Goal: Transaction & Acquisition: Purchase product/service

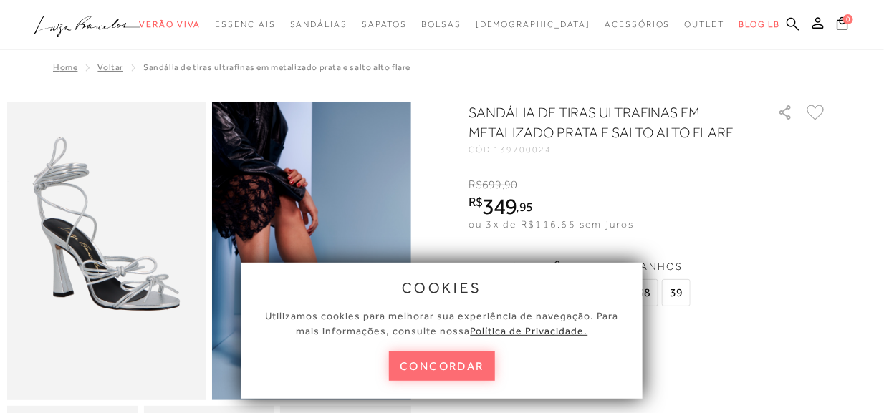
click at [462, 367] on button "concordar" at bounding box center [442, 366] width 106 height 29
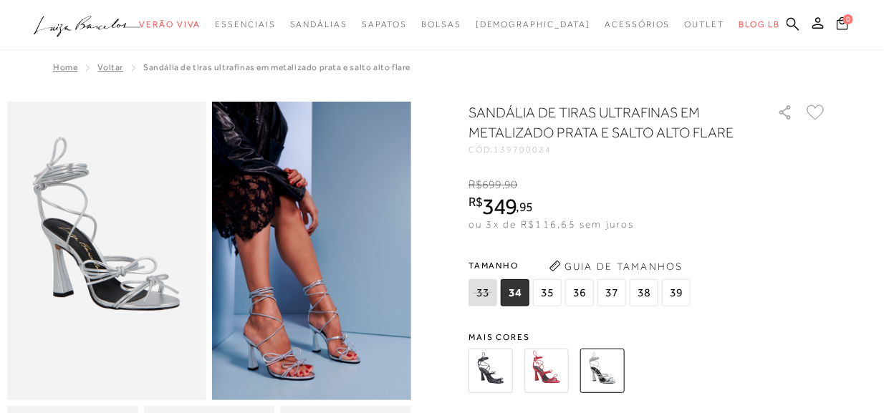
click at [535, 361] on img at bounding box center [546, 371] width 44 height 44
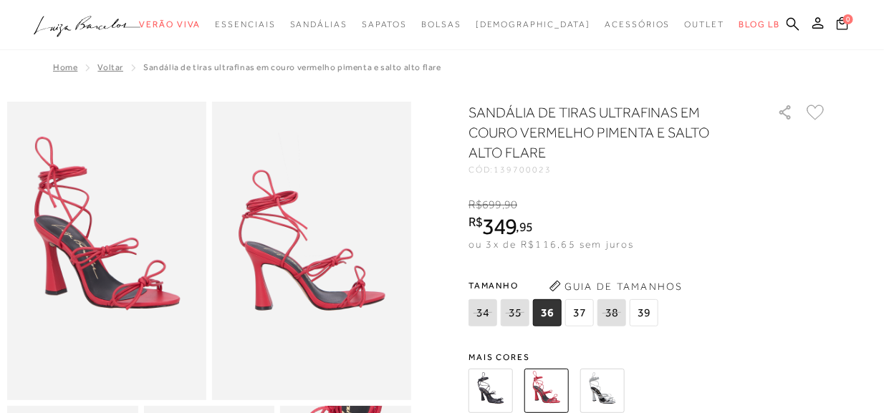
click at [499, 388] on img at bounding box center [490, 391] width 44 height 44
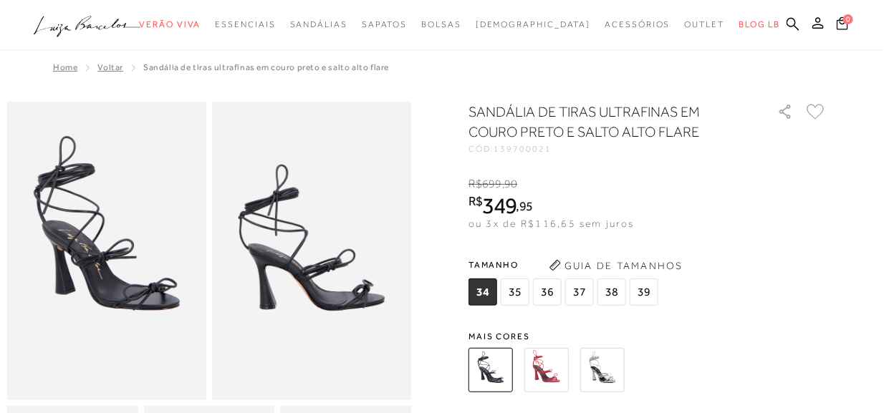
click at [622, 373] on img at bounding box center [602, 370] width 44 height 44
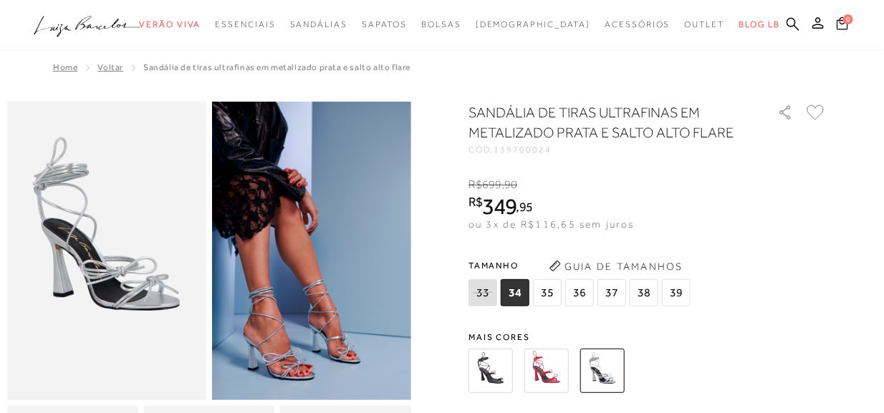
click at [679, 291] on span "39" at bounding box center [676, 292] width 29 height 27
click at [796, 26] on icon at bounding box center [792, 23] width 13 height 13
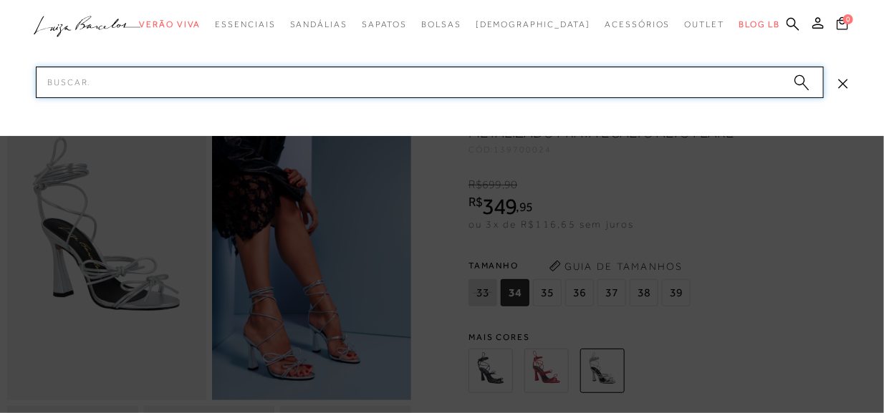
click at [592, 76] on input "Pesquisar" at bounding box center [430, 83] width 788 height 32
type input "sandalia de amarração"
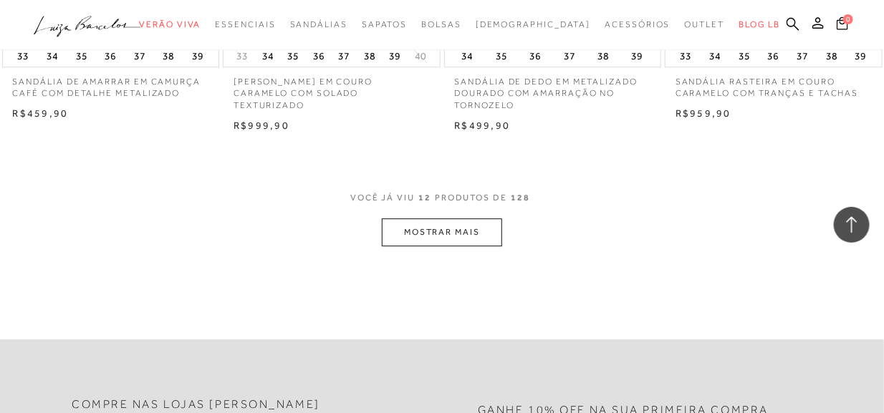
scroll to position [1289, 0]
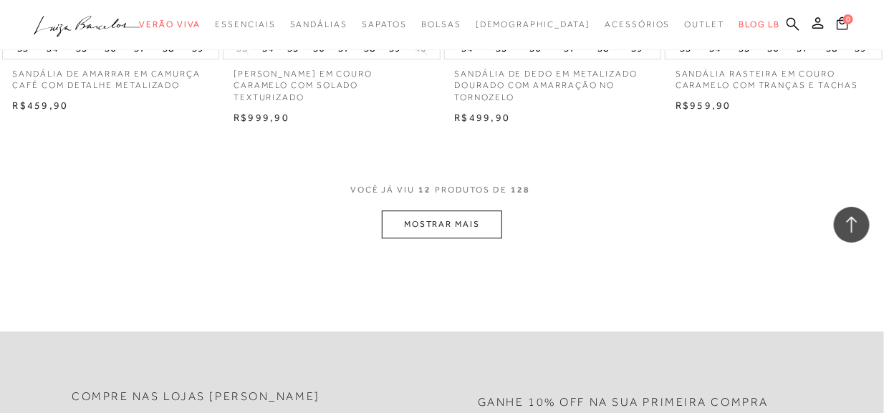
click at [420, 218] on button "MOSTRAR MAIS" at bounding box center [442, 225] width 120 height 28
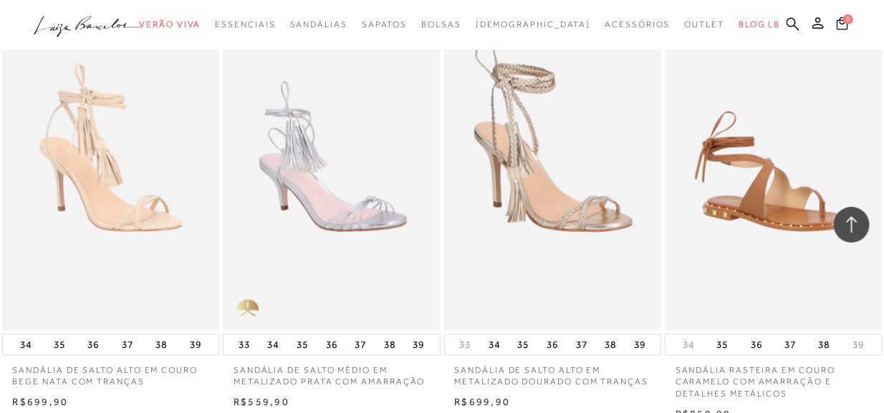
scroll to position [2291, 0]
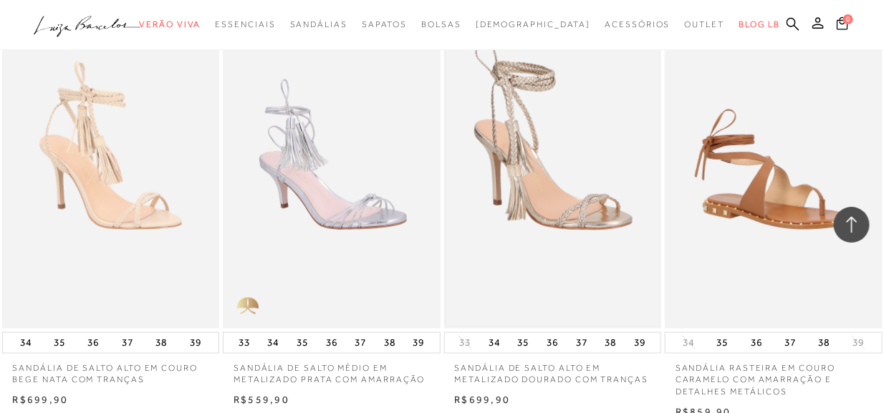
click at [576, 169] on img at bounding box center [552, 165] width 215 height 322
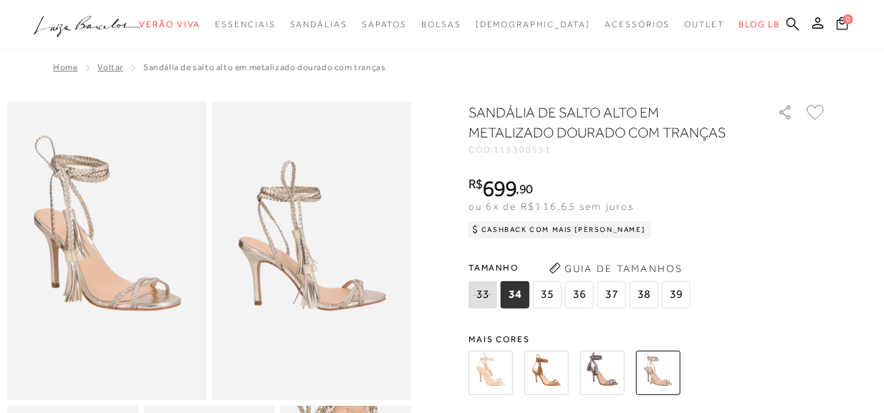
click at [586, 358] on img at bounding box center [602, 373] width 44 height 44
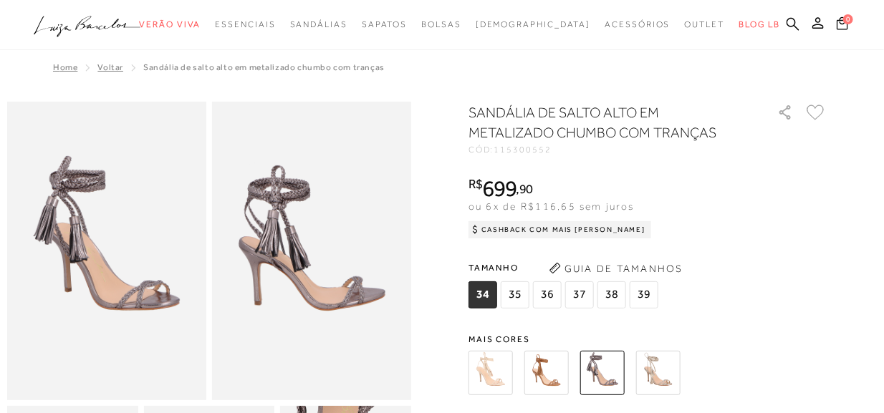
click at [501, 363] on img at bounding box center [490, 373] width 44 height 44
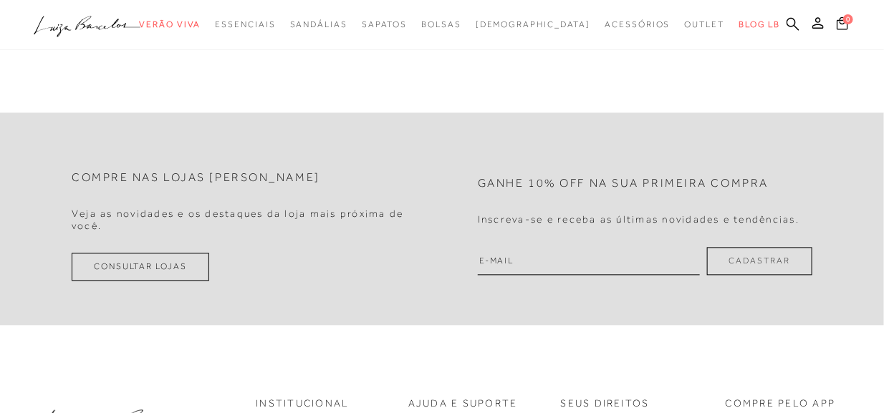
scroll to position [1184, 0]
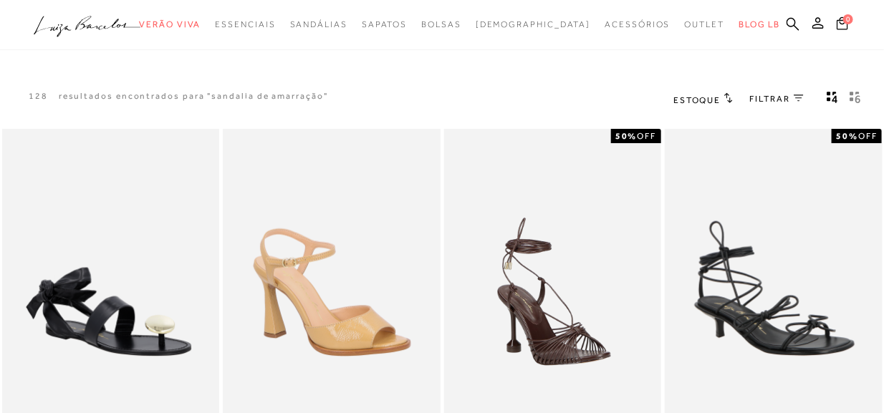
click at [847, 90] on button "gridText6Desc" at bounding box center [855, 99] width 20 height 19
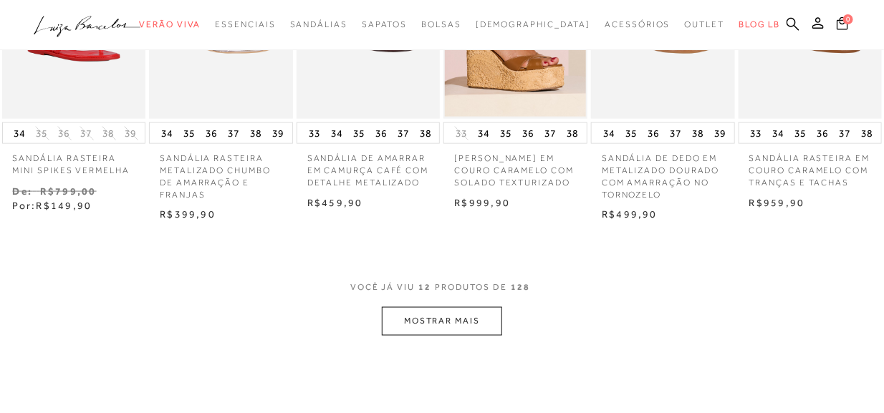
scroll to position [644, 0]
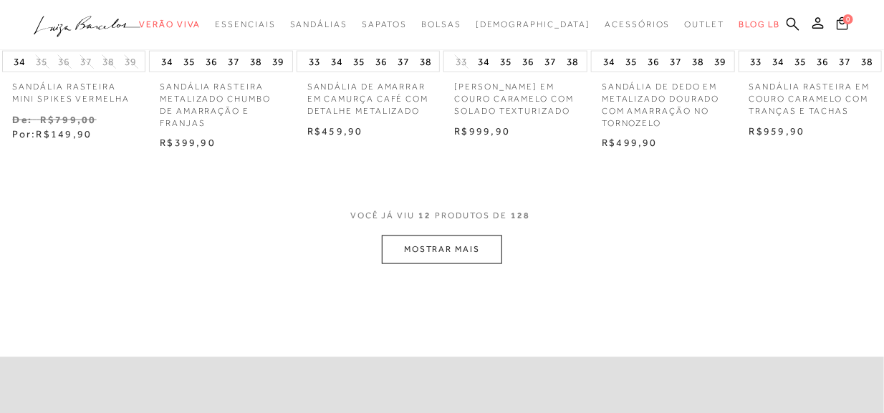
click at [438, 224] on div "VOCê JÁ VIU 12 PRODUTOS DE 128" at bounding box center [441, 223] width 183 height 26
click at [443, 248] on button "MOSTRAR MAIS" at bounding box center [442, 250] width 120 height 28
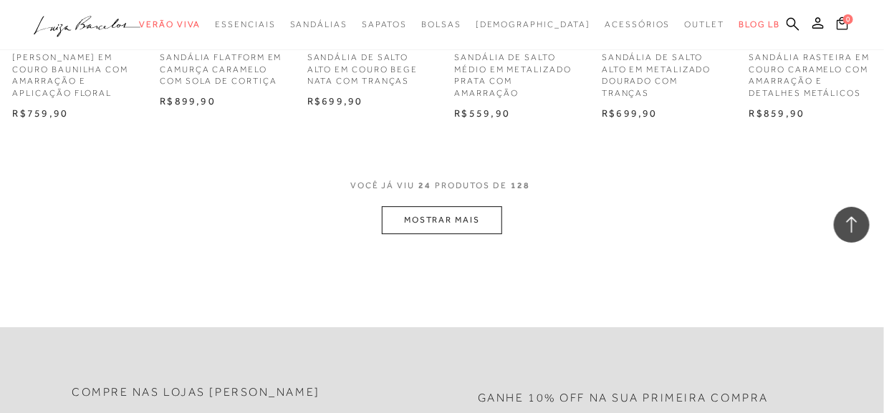
scroll to position [1360, 0]
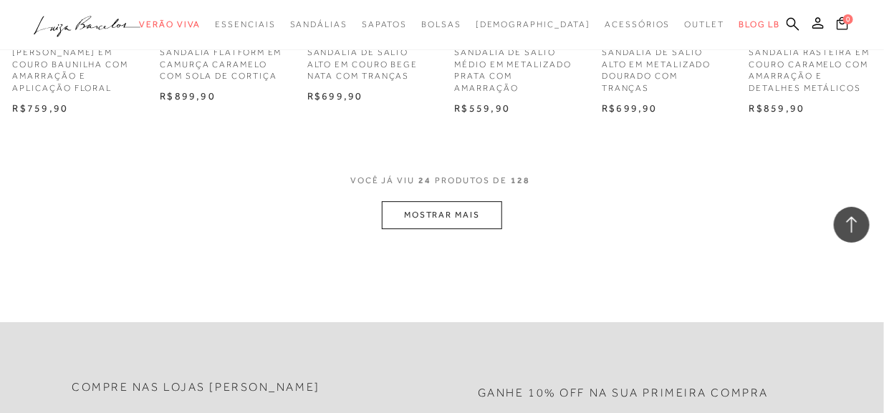
click at [418, 215] on button "MOSTRAR MAIS" at bounding box center [442, 215] width 120 height 28
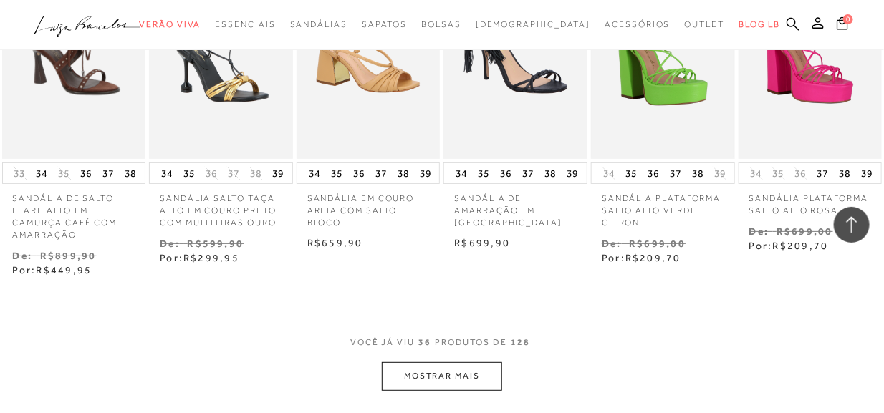
scroll to position [1933, 0]
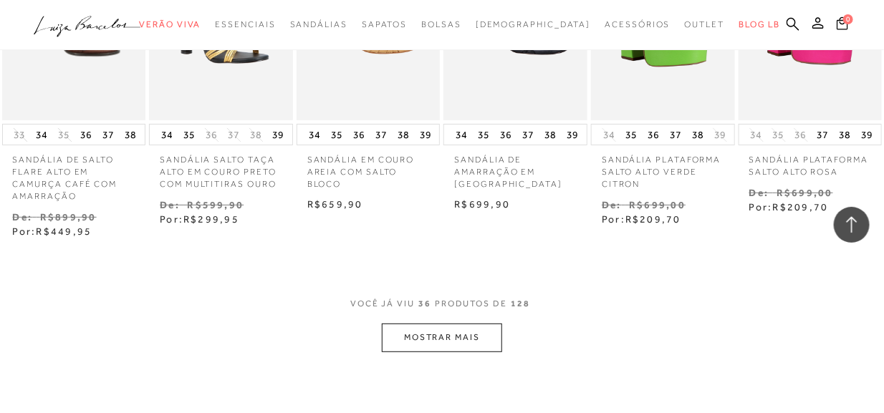
click at [475, 340] on button "MOSTRAR MAIS" at bounding box center [442, 338] width 120 height 28
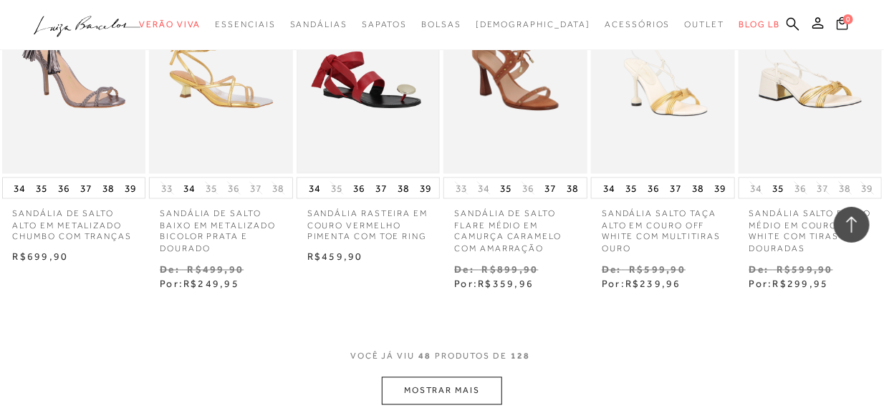
scroll to position [2792, 0]
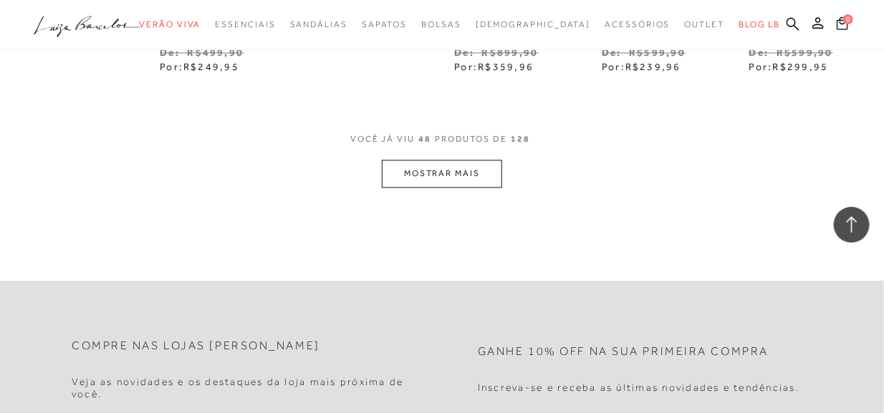
click at [480, 169] on button "MOSTRAR MAIS" at bounding box center [442, 174] width 120 height 28
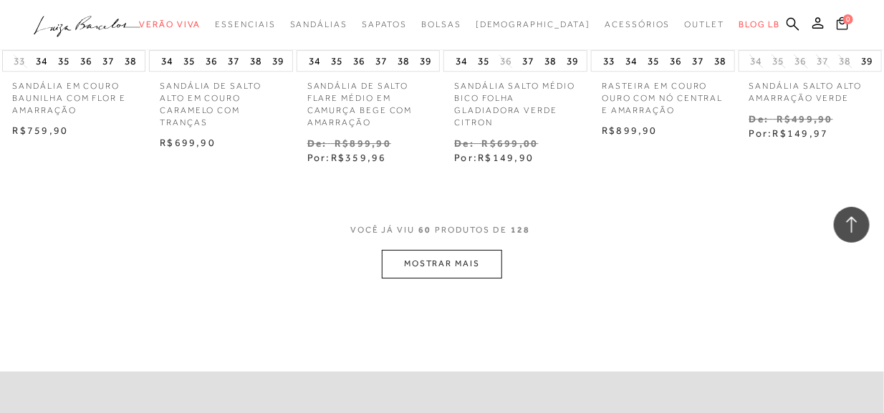
scroll to position [3437, 0]
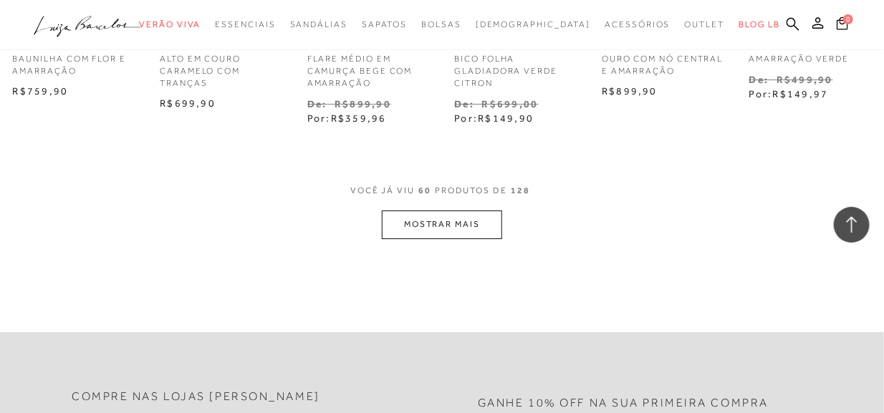
click at [460, 236] on button "MOSTRAR MAIS" at bounding box center [442, 225] width 120 height 28
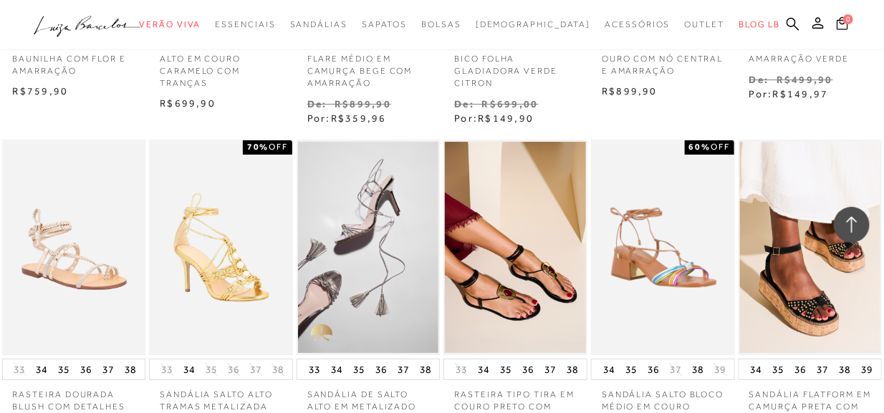
scroll to position [3509, 0]
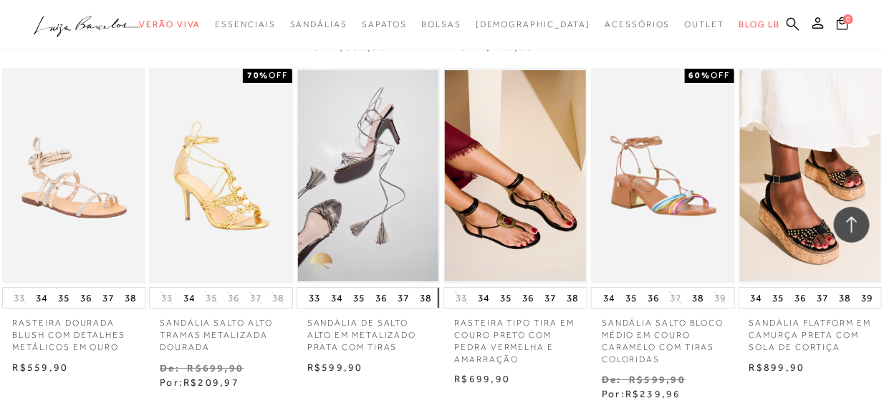
drag, startPoint x: 404, startPoint y: 305, endPoint x: 435, endPoint y: 305, distance: 30.8
click at [435, 305] on div "33 34 35 36 37 38 39" at bounding box center [368, 297] width 144 height 21
click at [374, 175] on img at bounding box center [368, 175] width 141 height 211
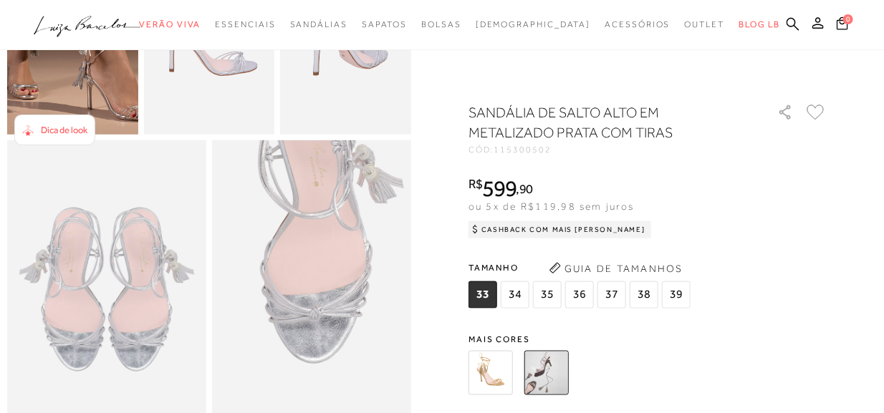
scroll to position [501, 0]
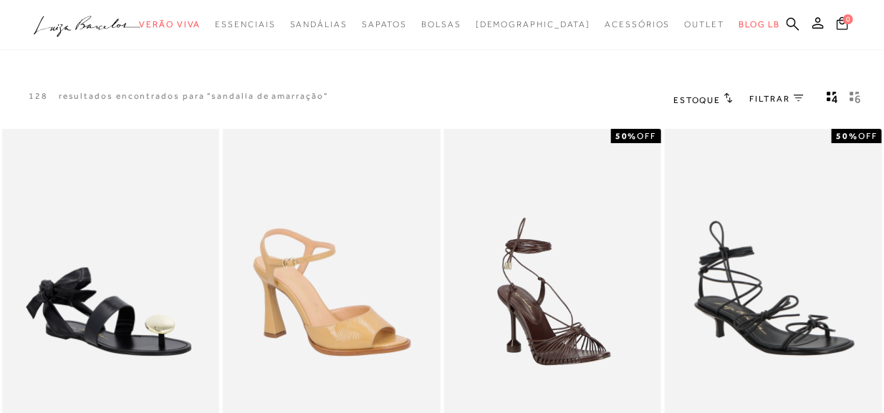
click at [854, 101] on icon "gridText6Desc" at bounding box center [854, 97] width 11 height 13
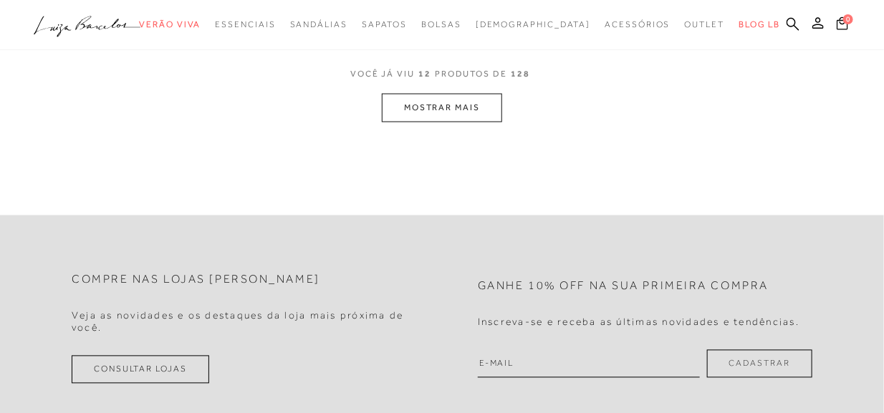
scroll to position [787, 0]
click at [444, 112] on button "MOSTRAR MAIS" at bounding box center [442, 107] width 120 height 28
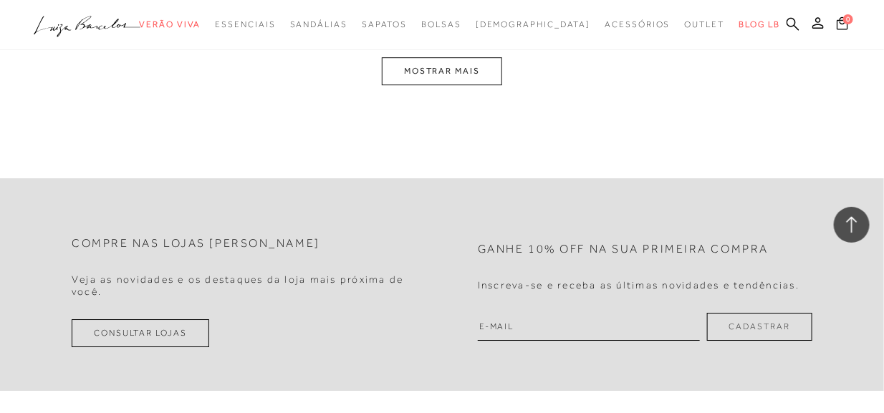
click at [475, 81] on button "MOSTRAR MAIS" at bounding box center [442, 71] width 120 height 28
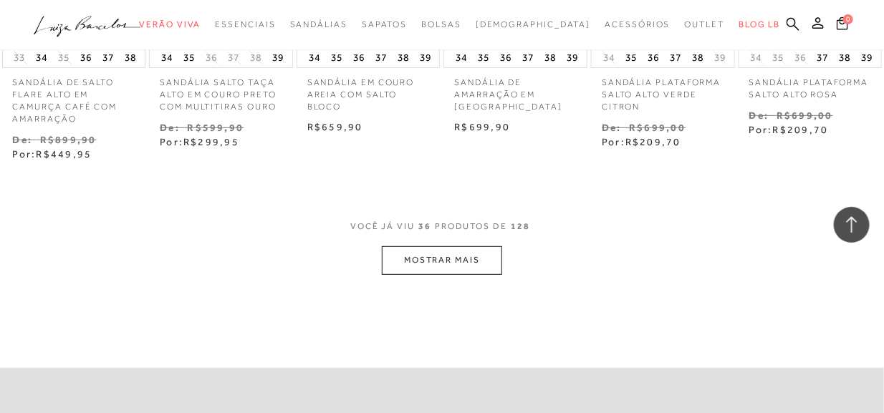
scroll to position [1985, 0]
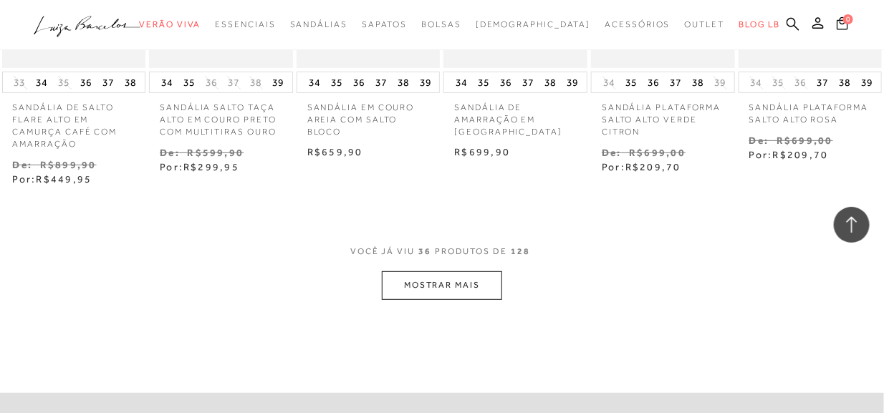
click at [417, 276] on button "MOSTRAR MAIS" at bounding box center [442, 285] width 120 height 28
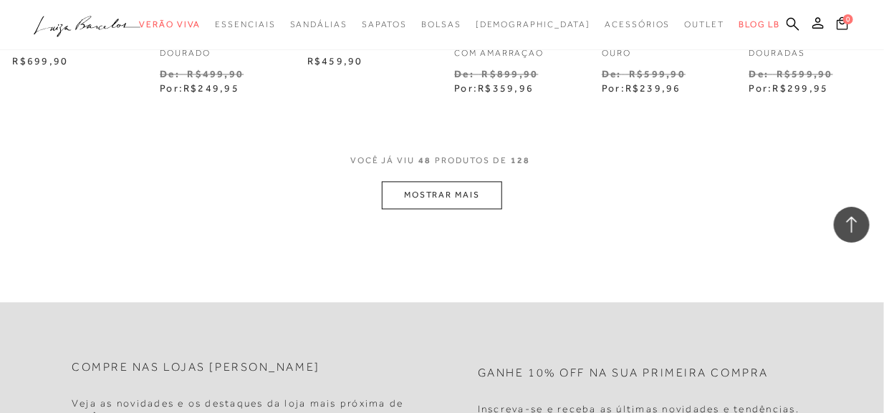
scroll to position [2772, 0]
click at [483, 199] on button "MOSTRAR MAIS" at bounding box center [442, 194] width 120 height 28
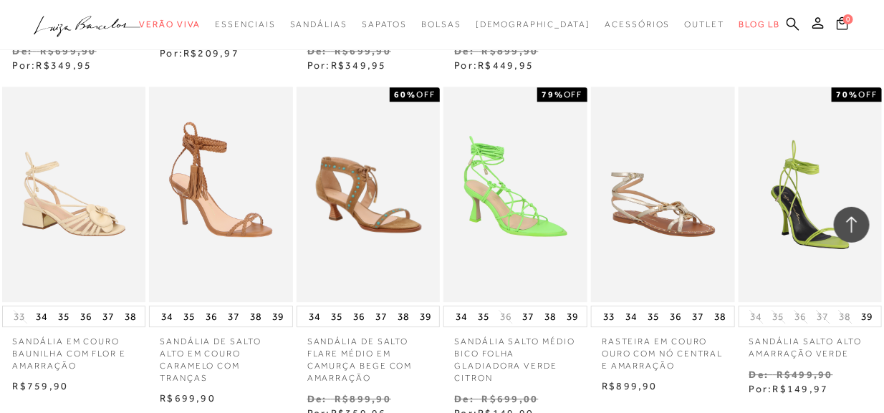
scroll to position [3273, 0]
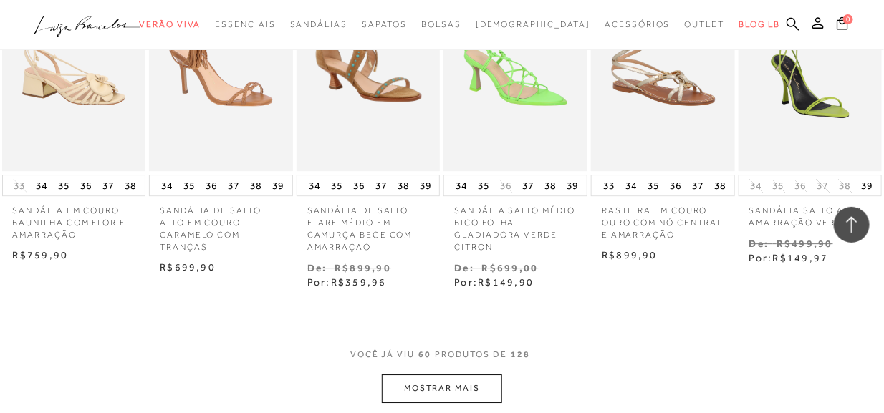
click at [443, 384] on button "MOSTRAR MAIS" at bounding box center [442, 388] width 120 height 28
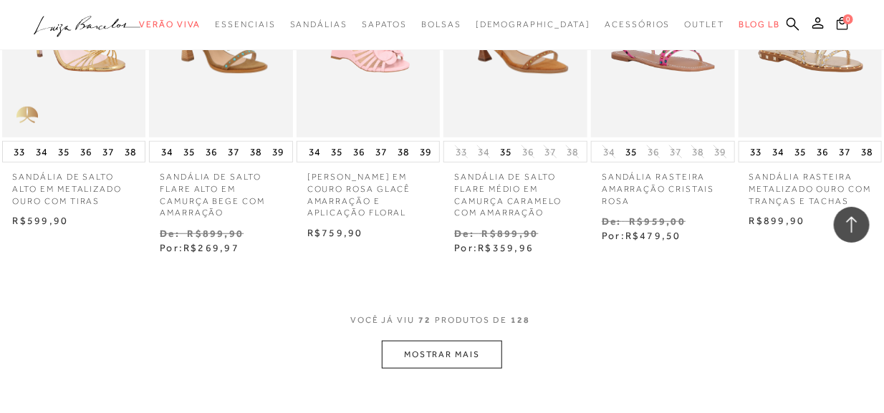
scroll to position [4061, 0]
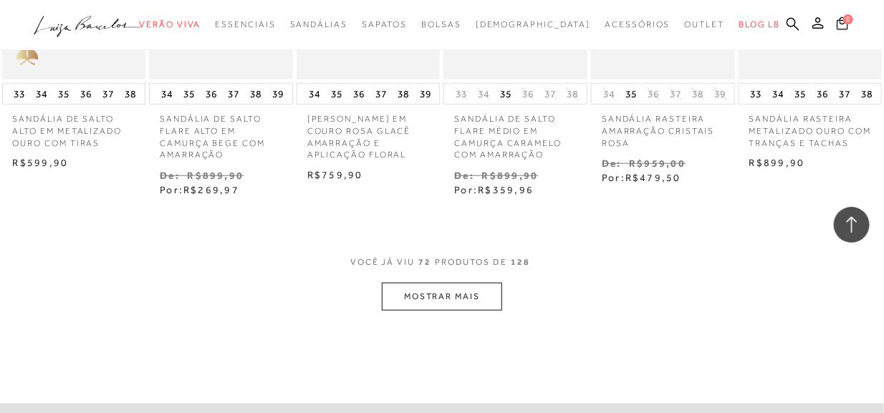
click at [474, 291] on button "MOSTRAR MAIS" at bounding box center [442, 297] width 120 height 28
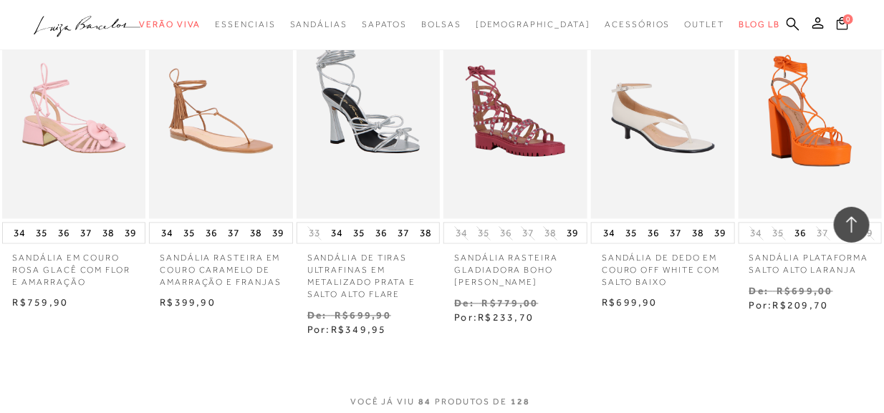
scroll to position [4705, 0]
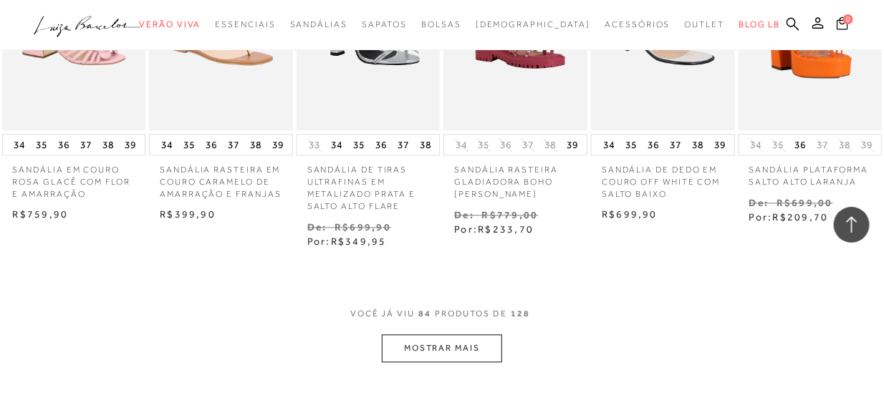
click at [456, 347] on button "MOSTRAR MAIS" at bounding box center [442, 348] width 120 height 28
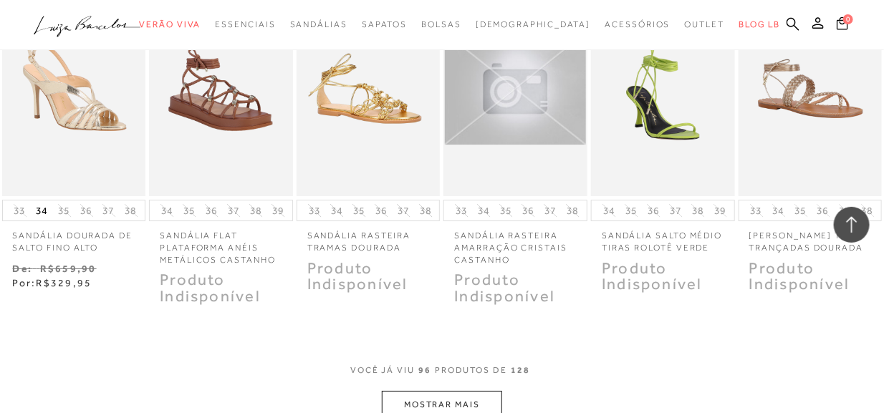
scroll to position [5350, 0]
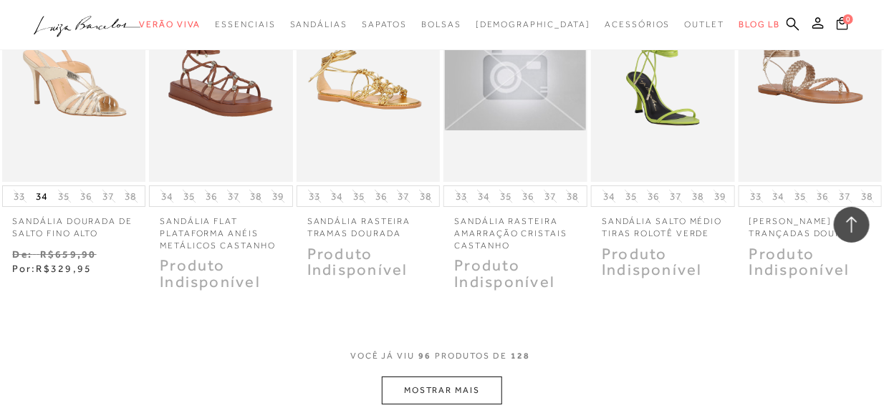
click at [465, 374] on div "VOCê JÁ VIU 96 PRODUTOS DE 128" at bounding box center [441, 363] width 183 height 26
click at [465, 381] on button "MOSTRAR MAIS" at bounding box center [442, 391] width 120 height 28
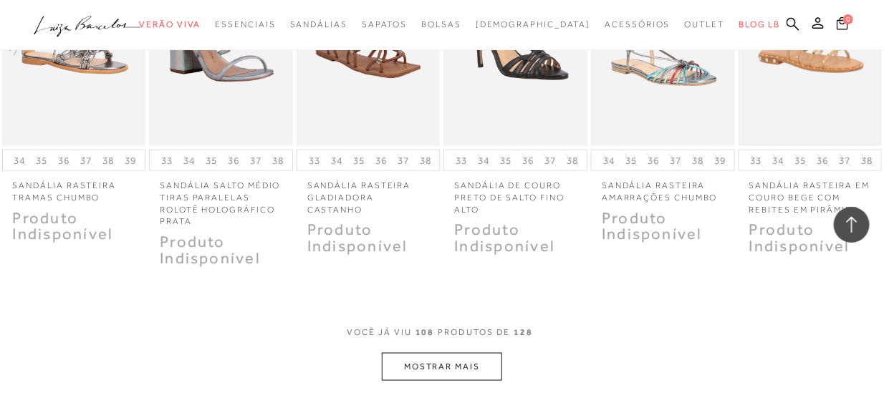
scroll to position [6209, 0]
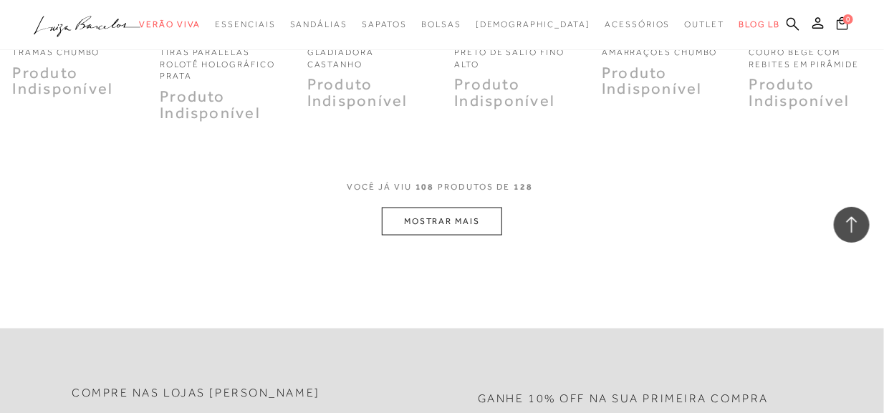
click at [411, 225] on button "MOSTRAR MAIS" at bounding box center [442, 222] width 120 height 28
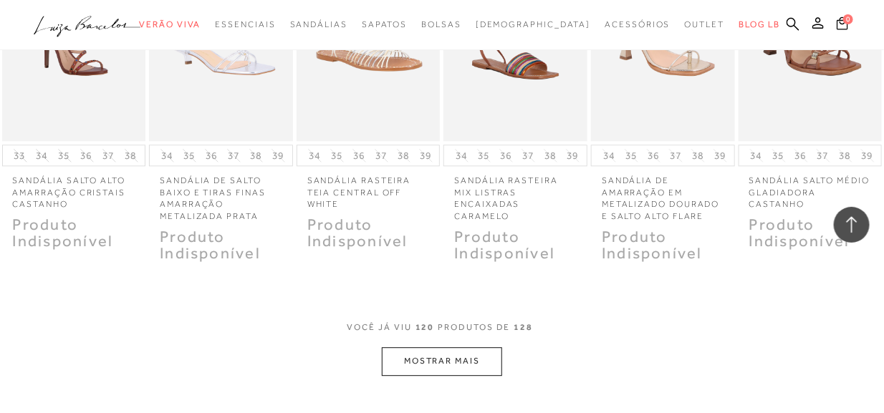
scroll to position [6854, 0]
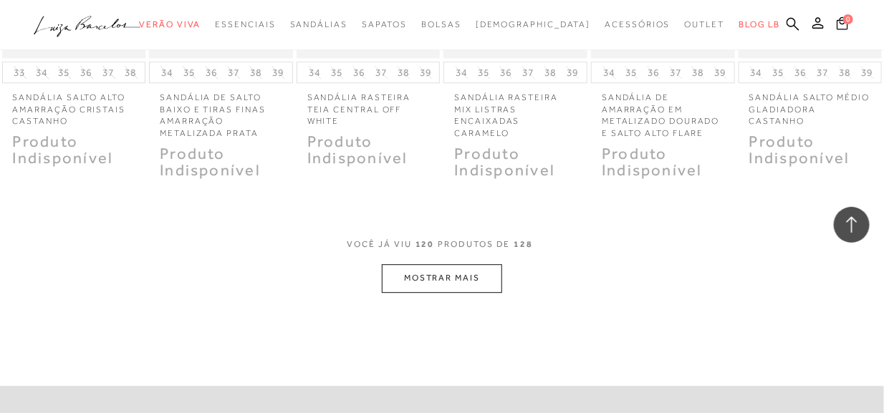
click at [426, 270] on button "MOSTRAR MAIS" at bounding box center [442, 278] width 120 height 28
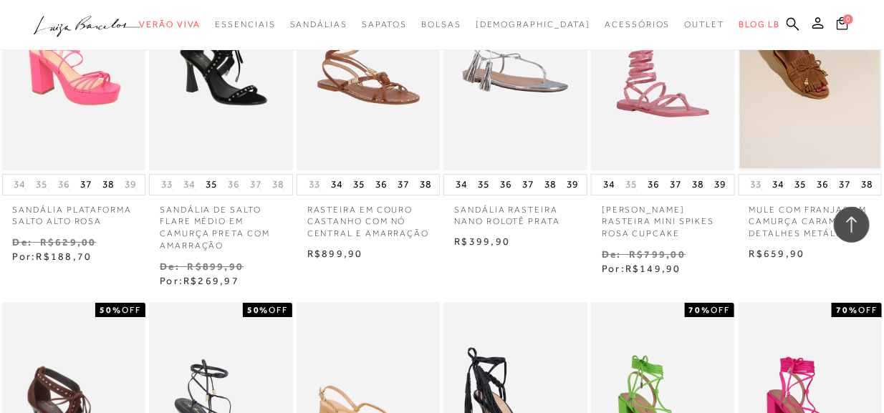
scroll to position [1646, 0]
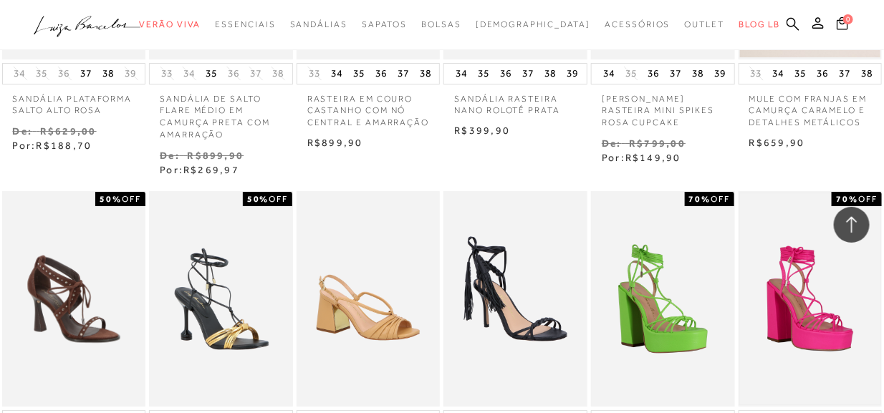
click at [835, 322] on img at bounding box center [810, 298] width 141 height 211
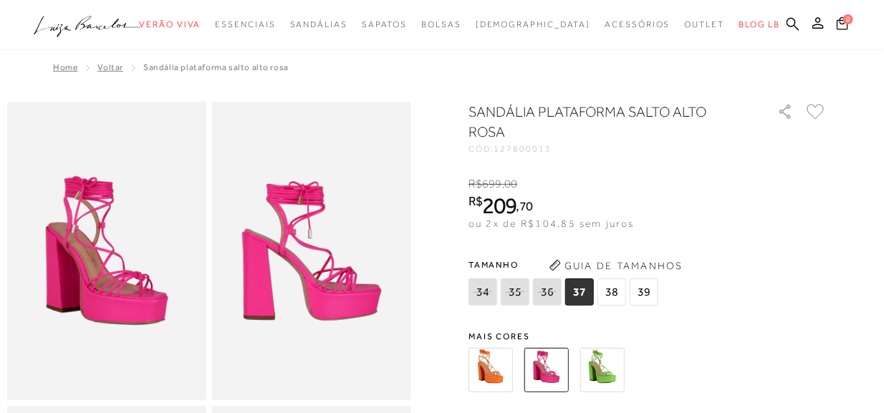
click at [613, 361] on img at bounding box center [602, 370] width 44 height 44
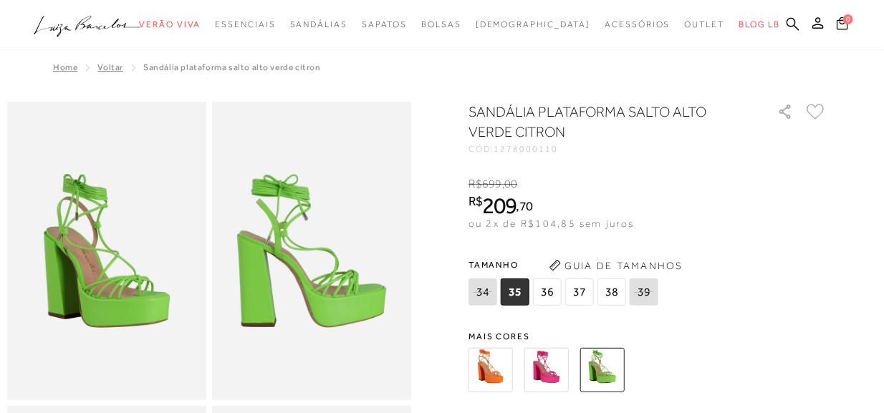
click at [547, 370] on img at bounding box center [546, 370] width 44 height 44
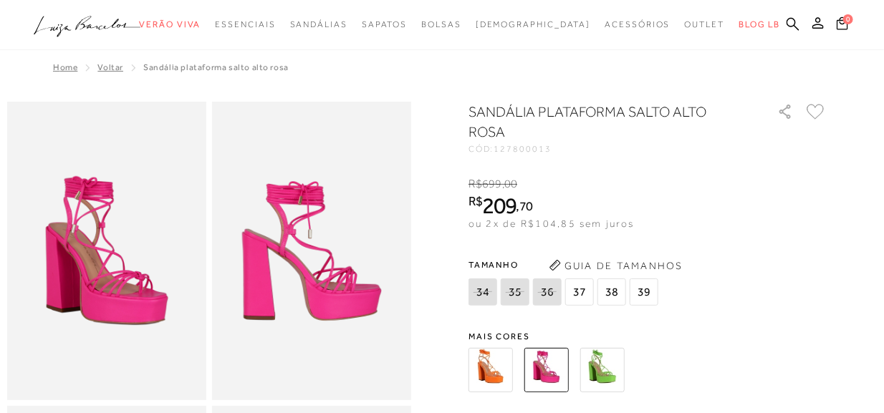
click at [498, 359] on img at bounding box center [490, 370] width 44 height 44
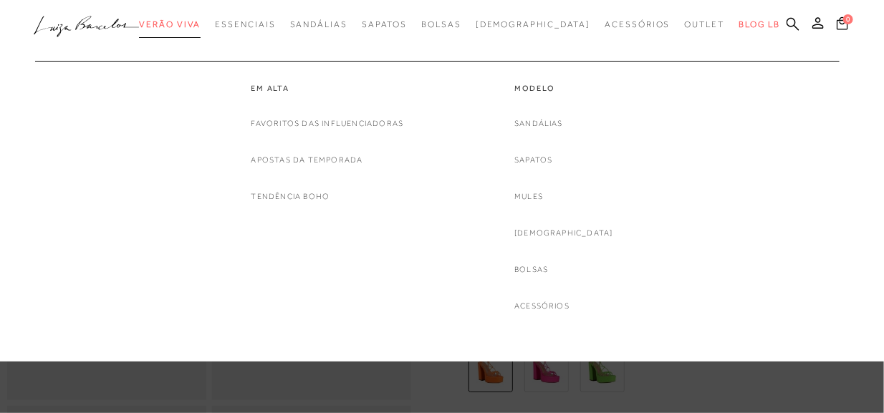
click at [200, 19] on span "Verão Viva" at bounding box center [170, 24] width 62 height 10
click at [556, 125] on link "Sandálias" at bounding box center [538, 123] width 49 height 15
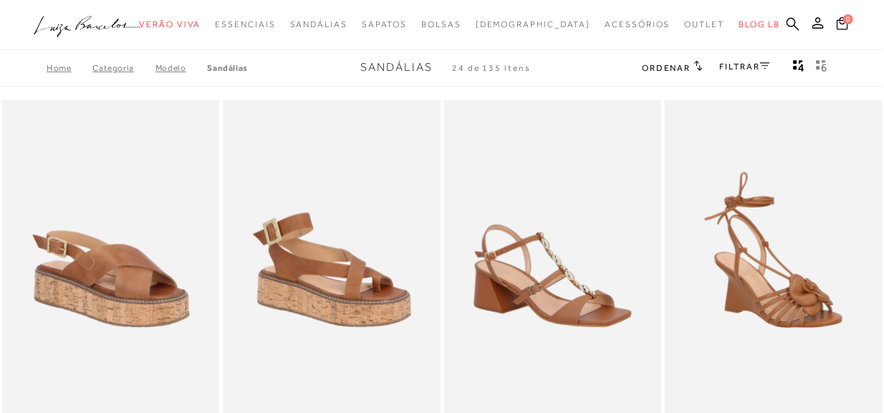
click at [821, 62] on icon "gridText6Desc" at bounding box center [824, 61] width 6 height 4
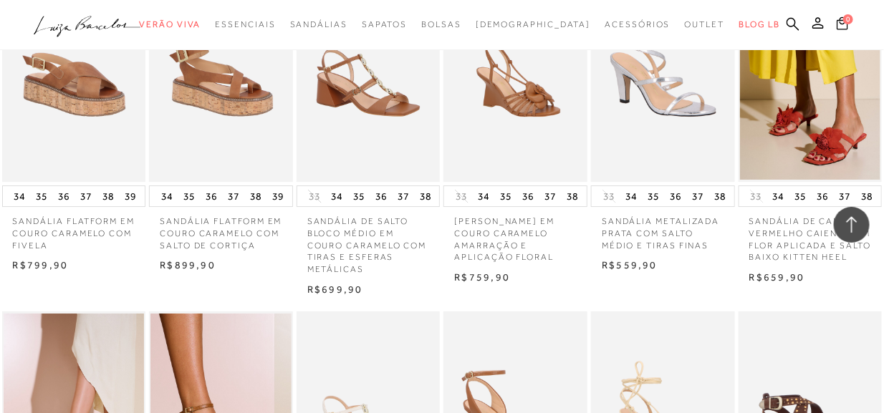
scroll to position [1504, 0]
